Goal: Task Accomplishment & Management: Manage account settings

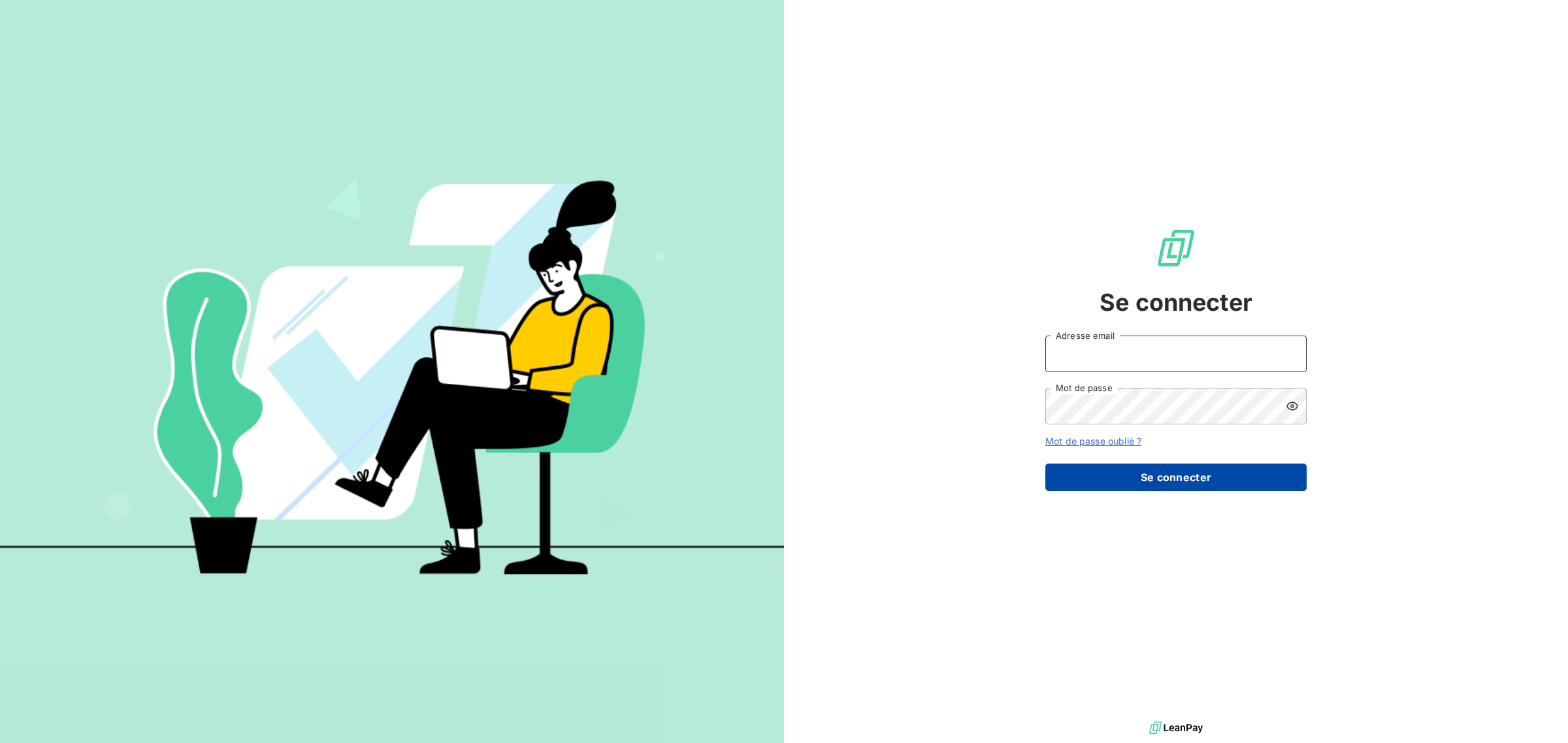
type input "[EMAIL_ADDRESS][DOMAIN_NAME]"
click at [1150, 474] on button "Se connecter" at bounding box center [1175, 478] width 261 height 27
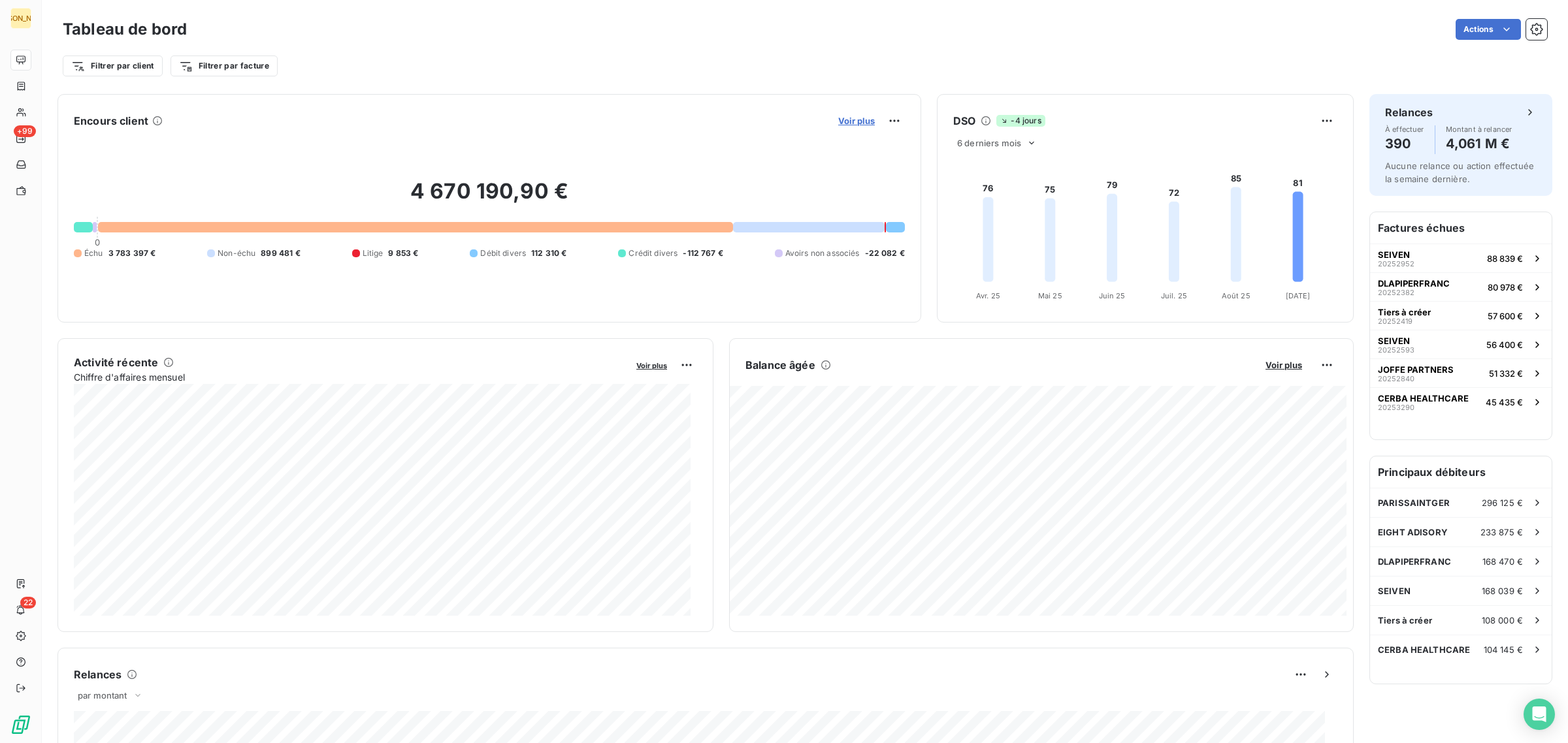
click at [844, 124] on span "Voir plus" at bounding box center [856, 121] width 37 height 11
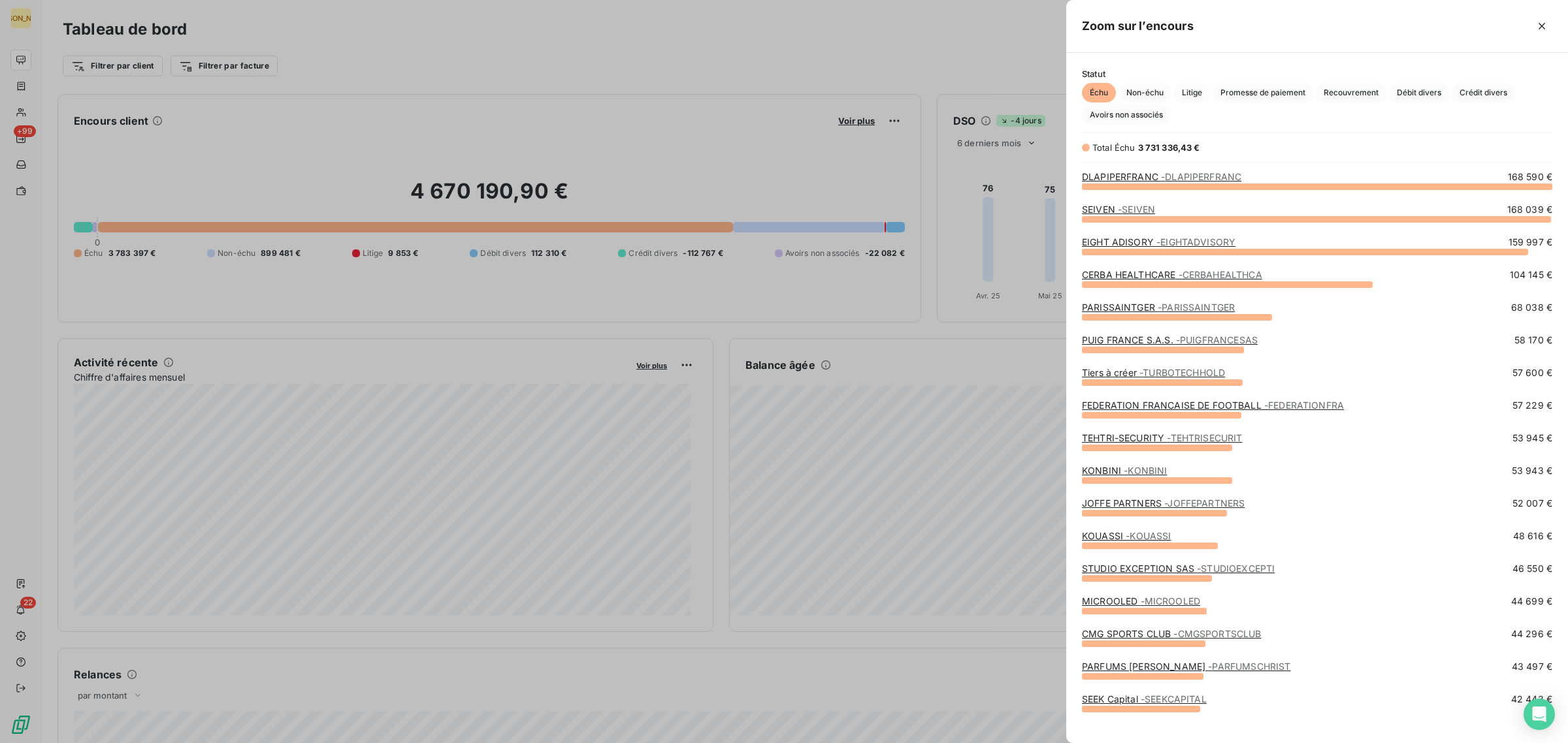
scroll to position [545, 490]
click at [1098, 107] on span "Avoirs non associés" at bounding box center [1126, 115] width 88 height 20
